Goal: Register for event/course

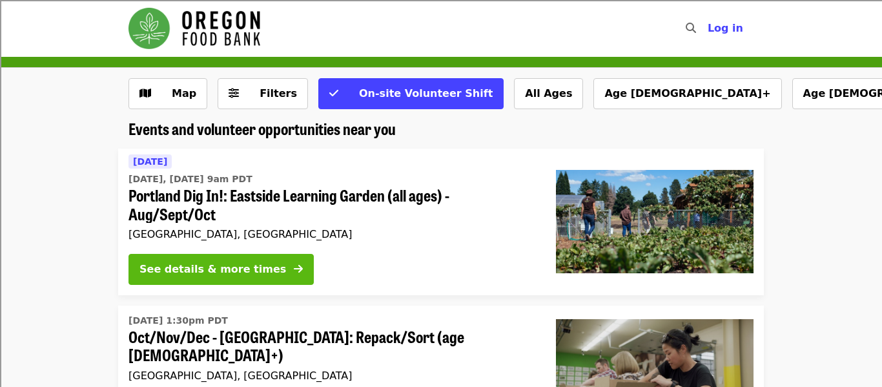
click at [253, 273] on button "See details & more times" at bounding box center [220, 269] width 185 height 31
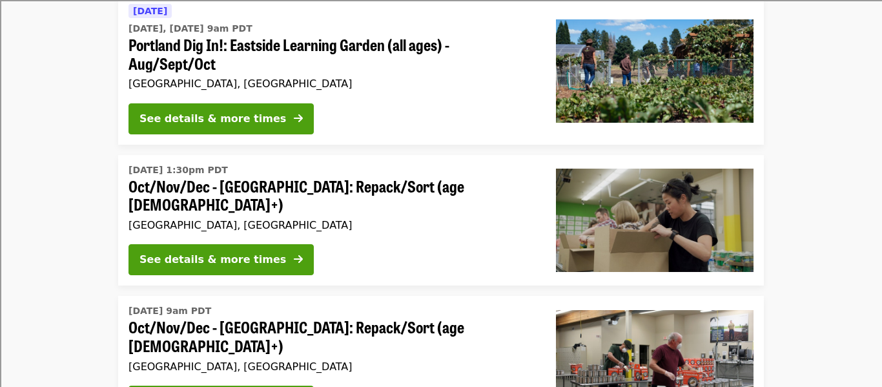
scroll to position [152, 0]
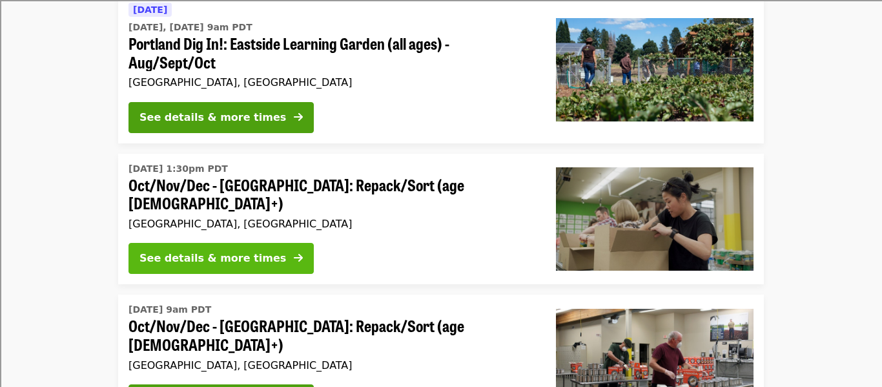
click at [190, 243] on button "See details & more times" at bounding box center [220, 258] width 185 height 31
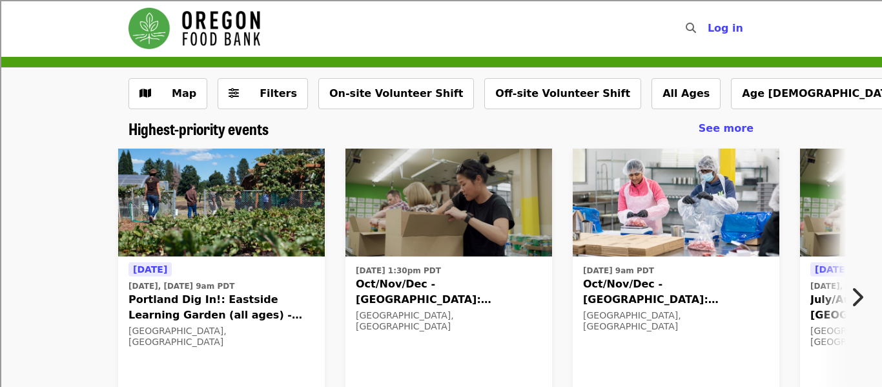
click at [846, 291] on button "Next item" at bounding box center [860, 297] width 43 height 36
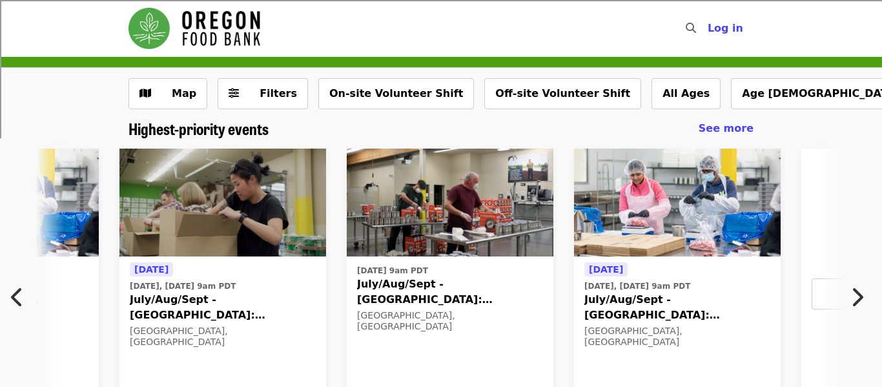
scroll to position [0, 695]
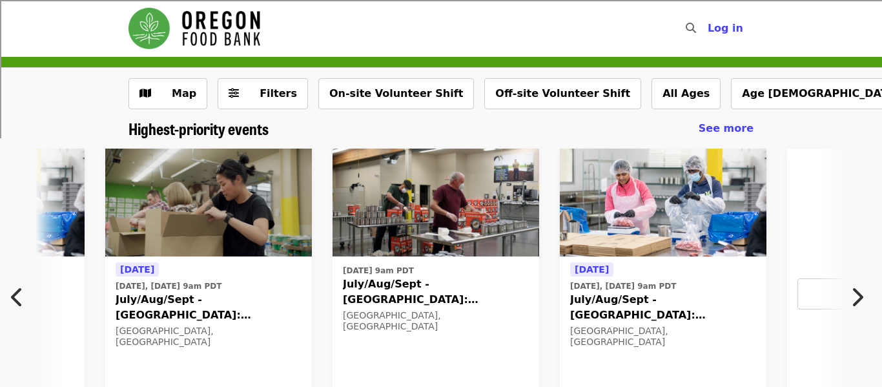
click at [158, 297] on span "July/Aug/Sept - Portland: Repack/Sort (age 8+)" at bounding box center [209, 307] width 186 height 31
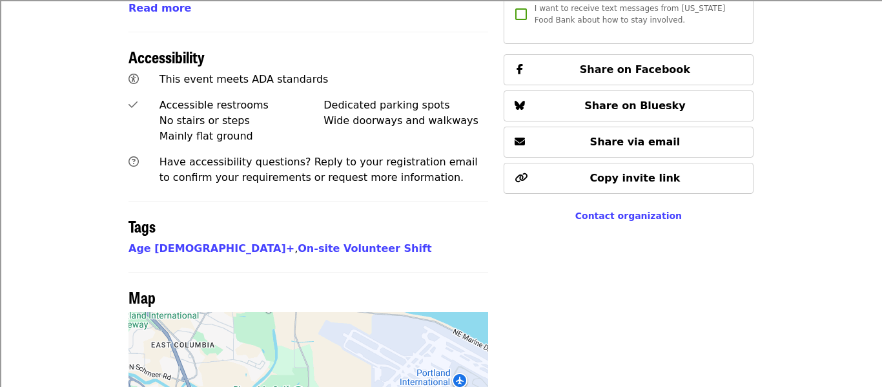
scroll to position [875, 0]
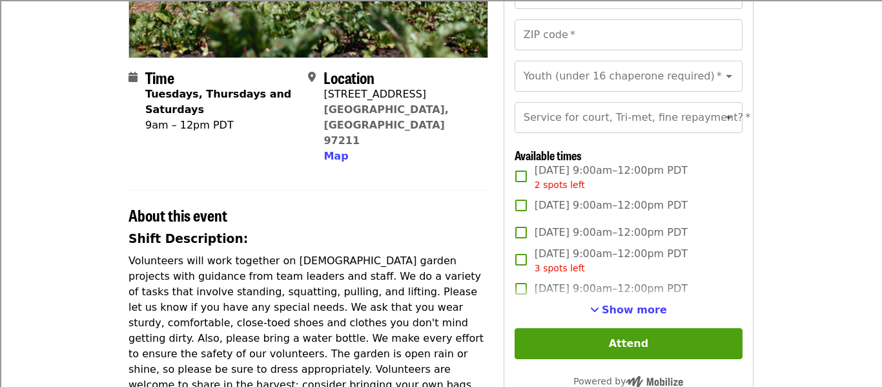
scroll to position [253, 0]
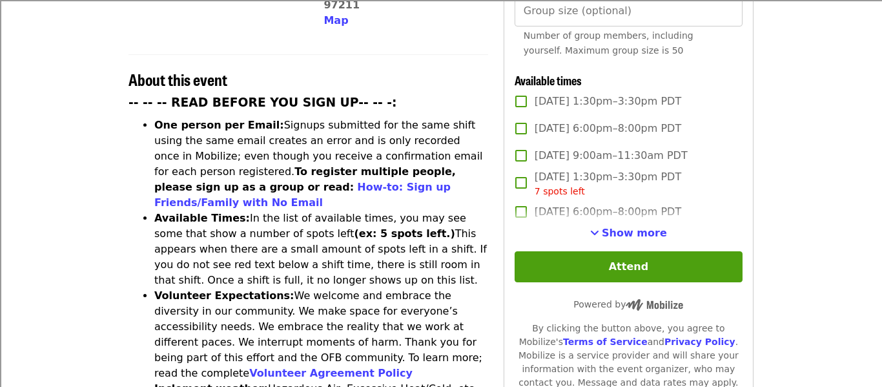
scroll to position [453, 0]
